Goal: Check status: Check status

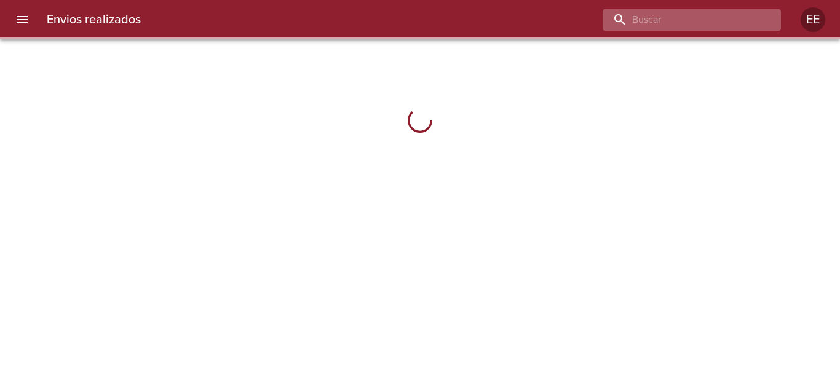
click at [721, 20] on input "buscar" at bounding box center [680, 20] width 157 height 22
paste input "[PERSON_NAME]"
type input "[PERSON_NAME]"
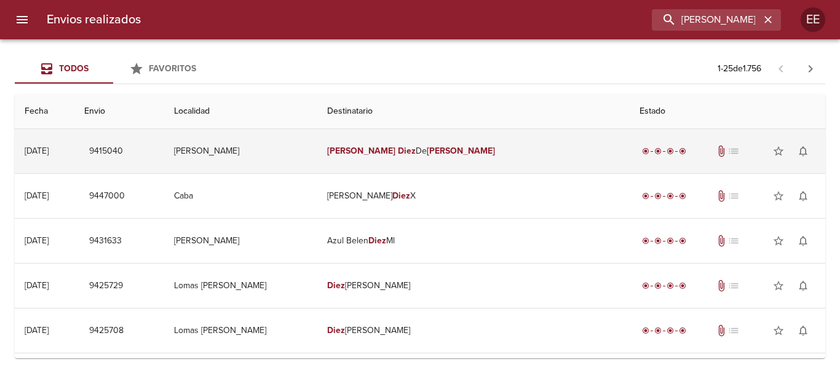
click at [435, 146] on td "[PERSON_NAME]" at bounding box center [473, 151] width 312 height 44
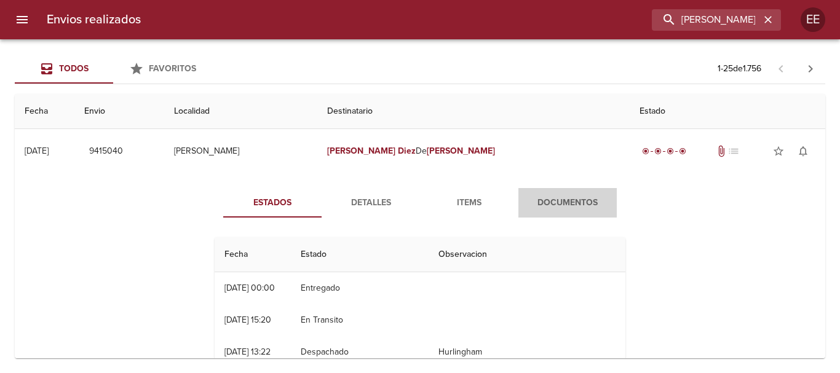
click at [558, 200] on span "Documentos" at bounding box center [568, 202] width 84 height 15
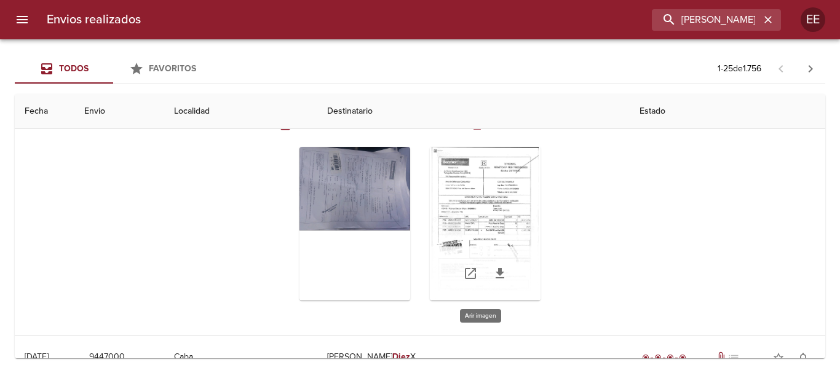
scroll to position [184, 0]
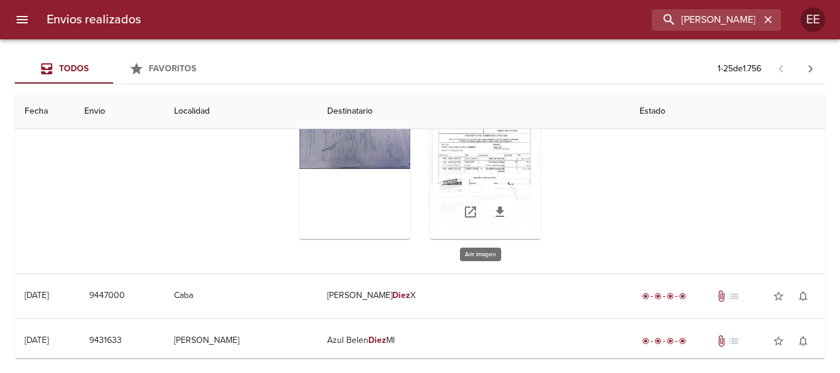
click at [481, 162] on div "Tabla de envíos del cliente" at bounding box center [485, 162] width 111 height 154
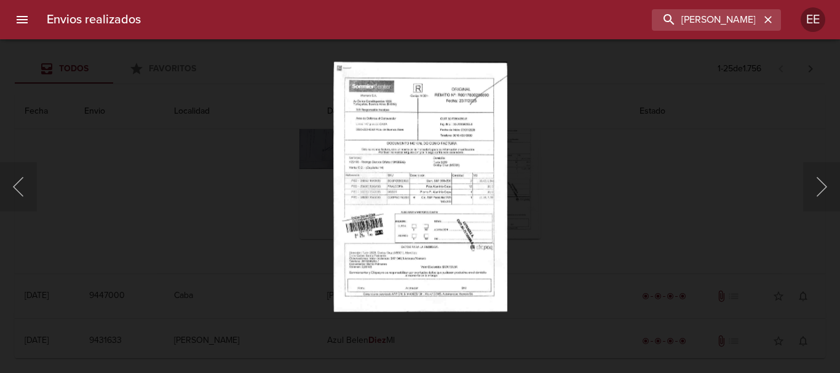
click at [483, 166] on img "Lightbox" at bounding box center [420, 186] width 174 height 250
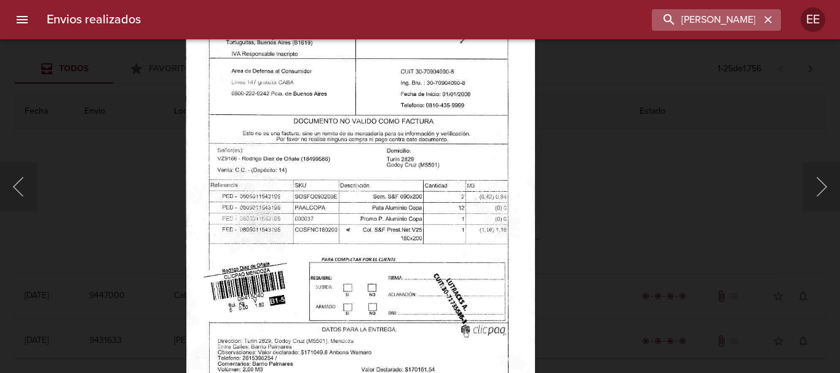
click at [770, 18] on icon "button" at bounding box center [767, 19] width 7 height 7
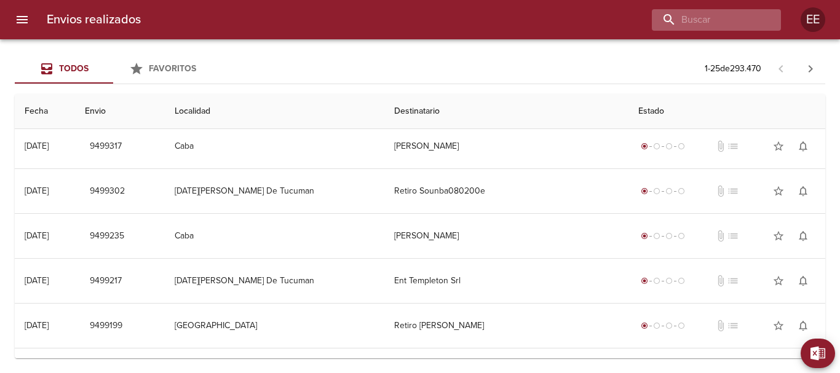
scroll to position [0, 0]
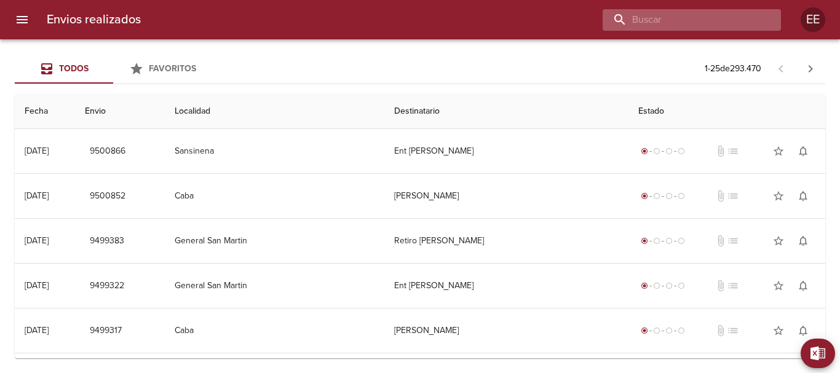
click at [704, 22] on input "buscar" at bounding box center [680, 20] width 157 height 22
paste input "[PERSON_NAME]"
type input "[PERSON_NAME]"
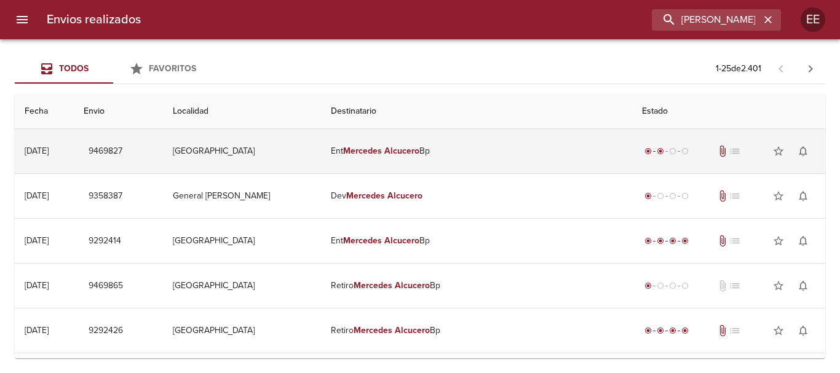
click at [419, 151] on em "Alcucero" at bounding box center [401, 151] width 35 height 10
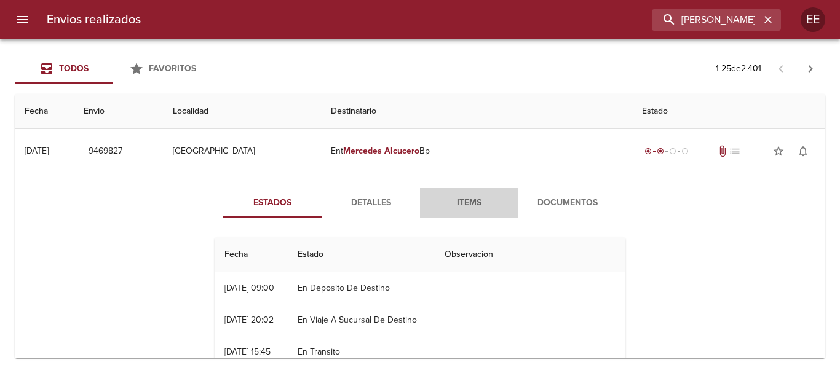
click at [462, 197] on span "Items" at bounding box center [469, 202] width 84 height 15
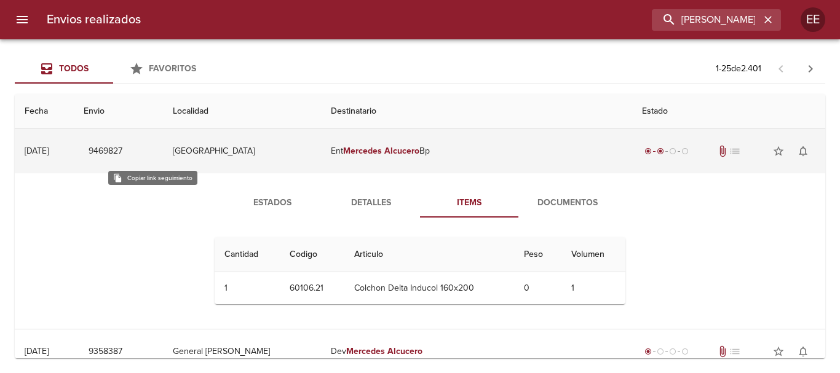
click at [122, 148] on span "9469827" at bounding box center [106, 151] width 34 height 15
